Goal: Transaction & Acquisition: Purchase product/service

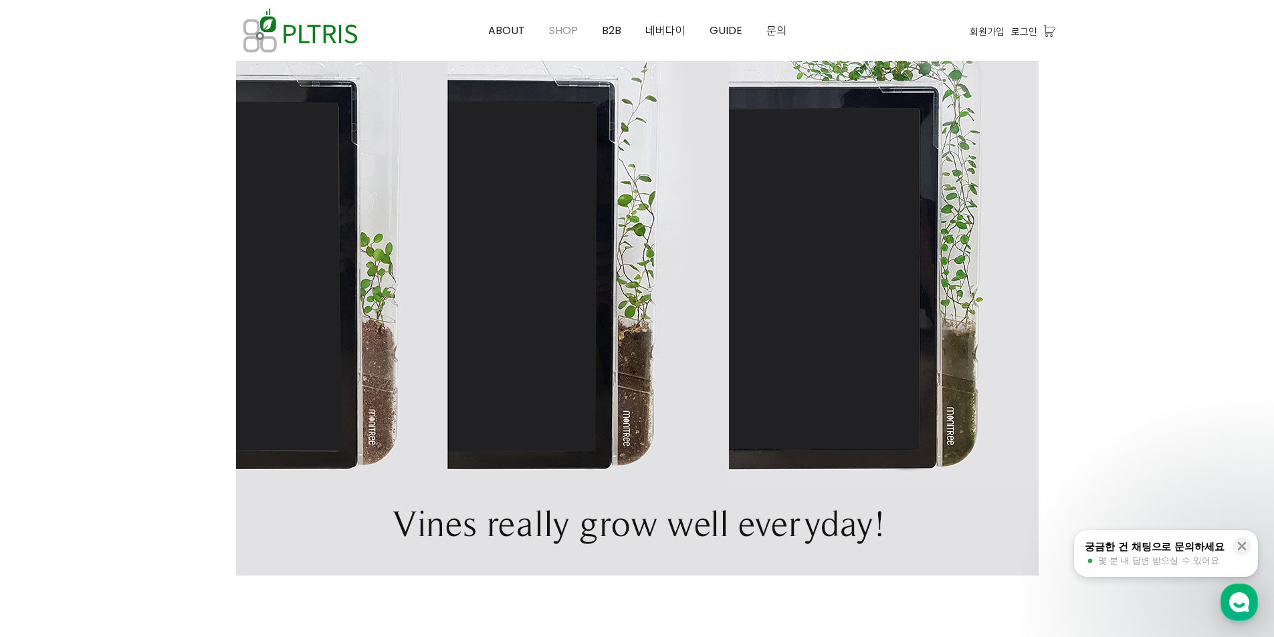
scroll to position [1003, 0]
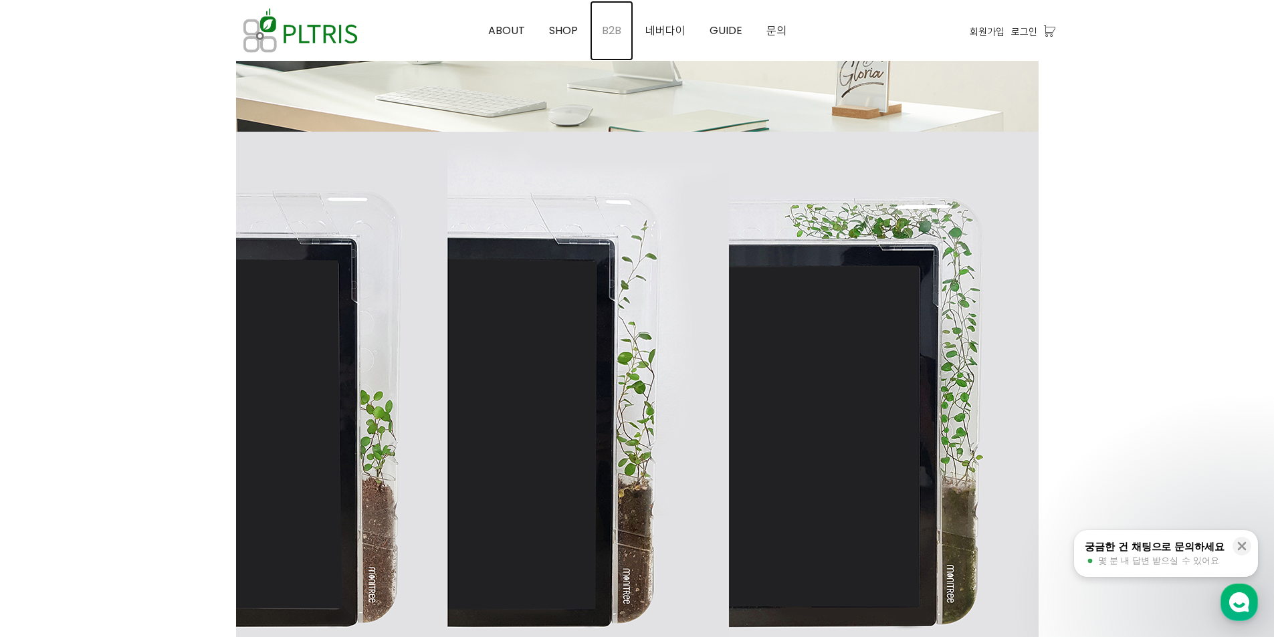
click at [599, 27] on link "B2B" at bounding box center [611, 31] width 43 height 60
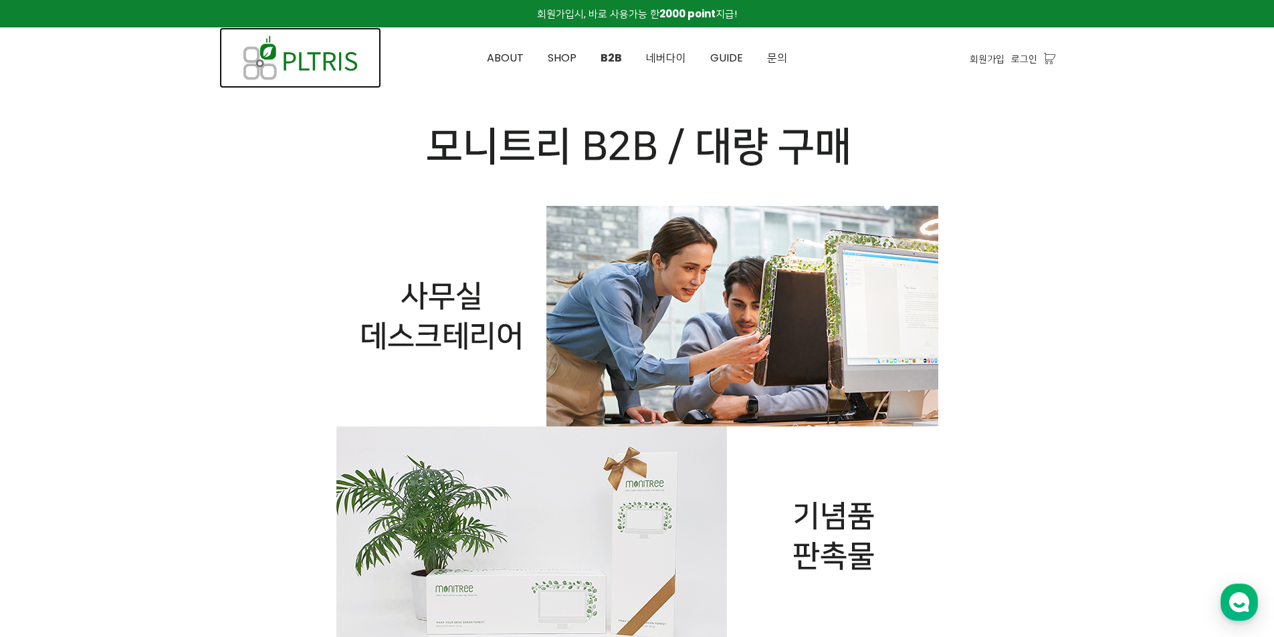
click at [334, 60] on img at bounding box center [300, 57] width 162 height 61
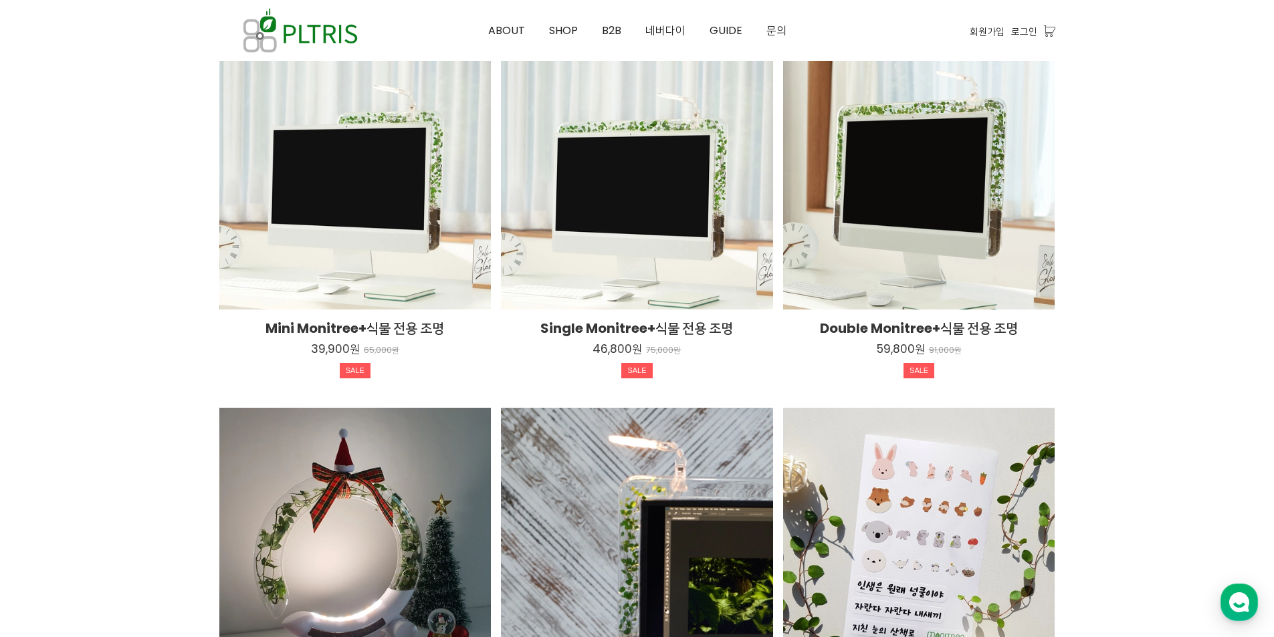
scroll to position [2140, 0]
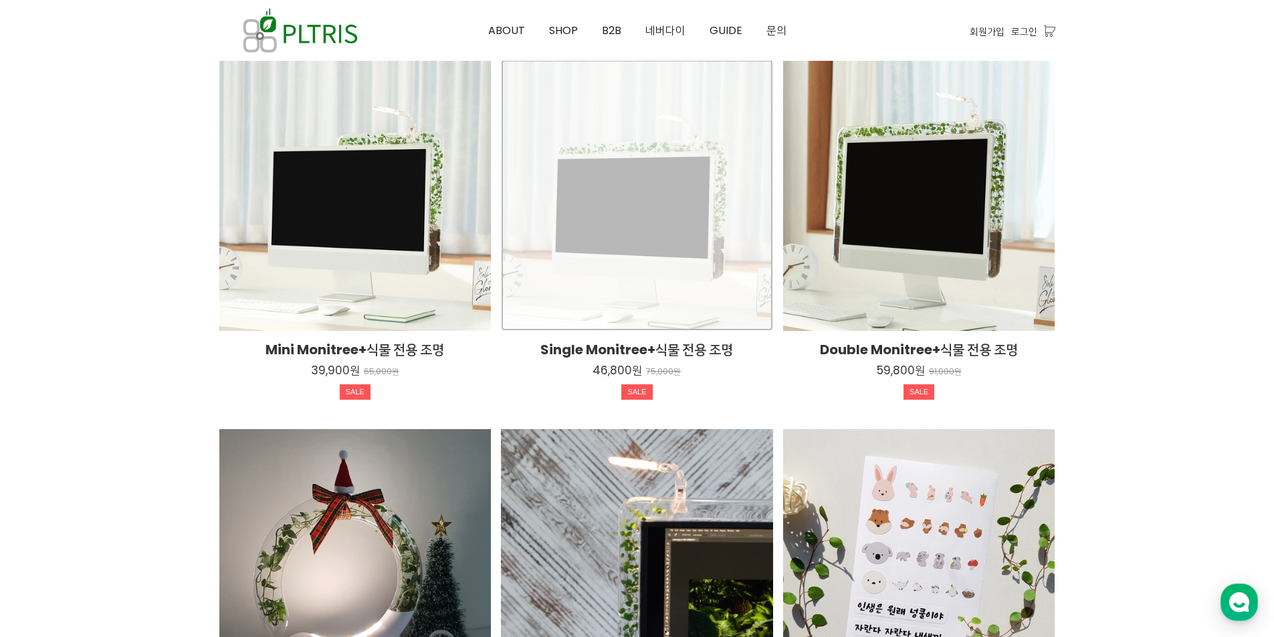
click at [623, 196] on div "Single Monitree+식물 전용 조명 46,800원 75,000원 SALE TIME SALE" at bounding box center [637, 196] width 272 height 272
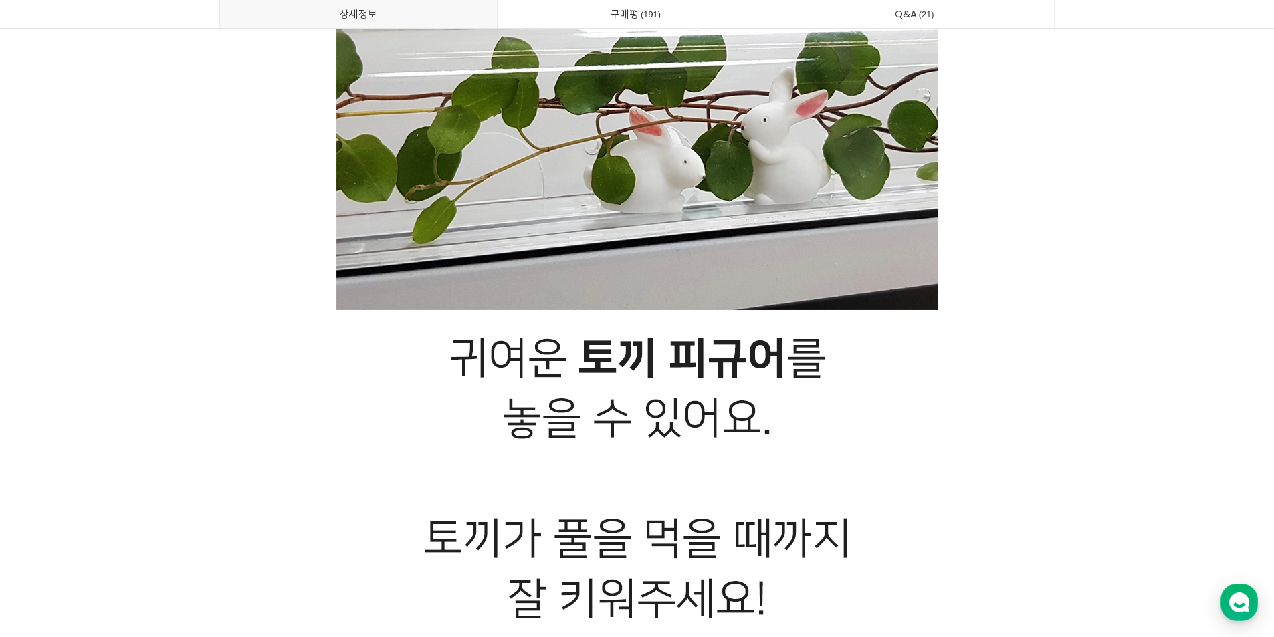
scroll to position [31165, 0]
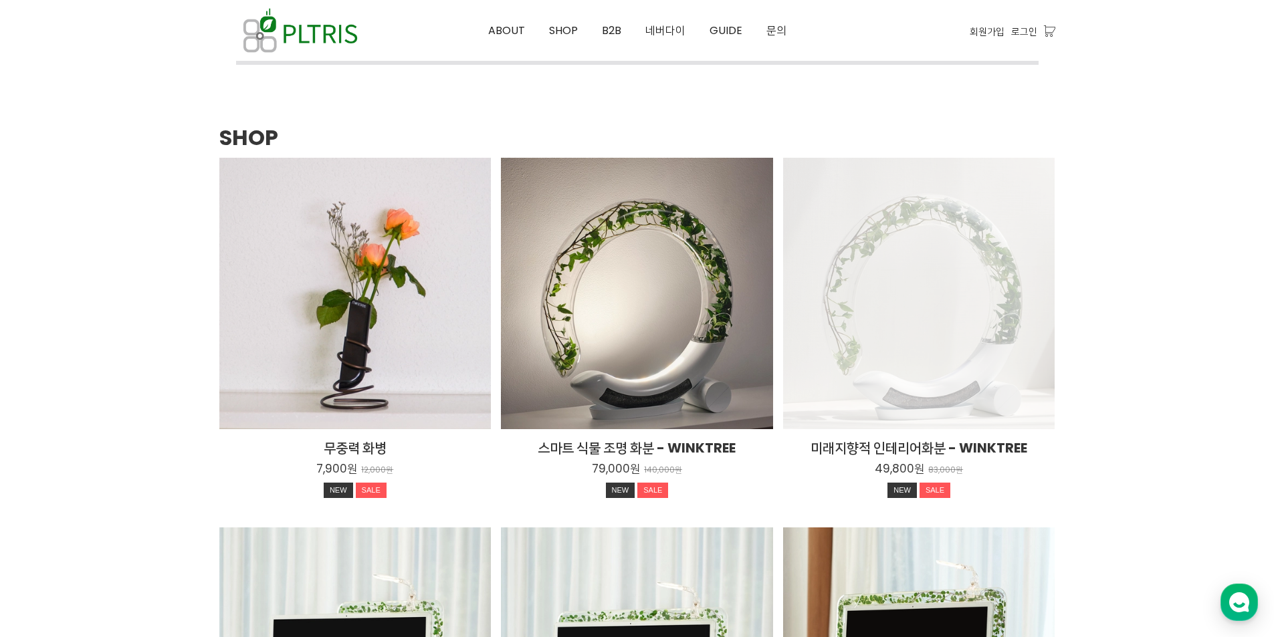
scroll to position [2073, 0]
